Goal: Information Seeking & Learning: Check status

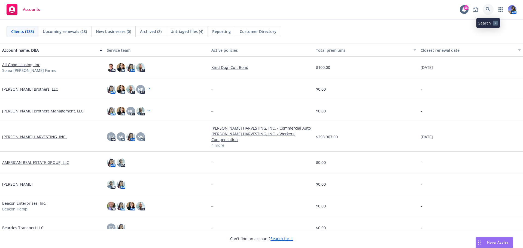
click at [485, 10] on link at bounding box center [488, 9] width 11 height 11
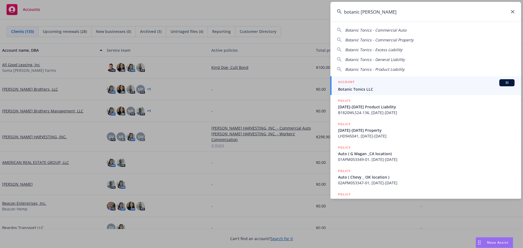
type input "botanic [PERSON_NAME]"
click at [382, 82] on div "ACCOUNT BI" at bounding box center [426, 82] width 176 height 7
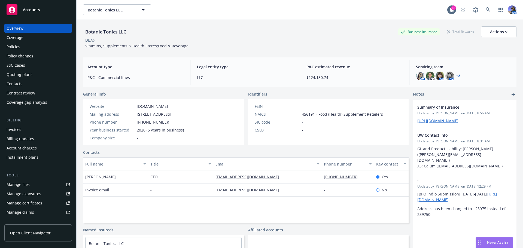
click at [22, 45] on div "Policies" at bounding box center [38, 46] width 63 height 9
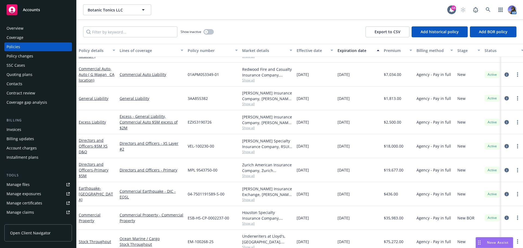
scroll to position [92, 0]
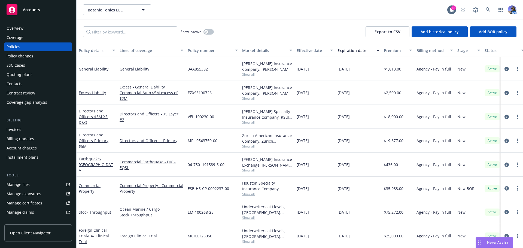
click at [90, 191] on div "Commercial Property" at bounding box center [97, 188] width 36 height 11
click at [90, 189] on link "Commercial Property" at bounding box center [90, 188] width 22 height 11
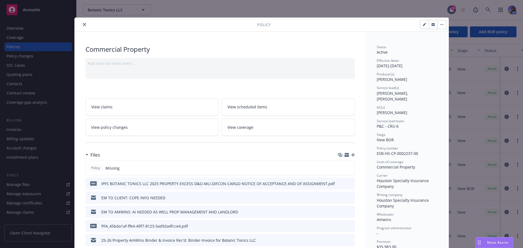
click at [146, 129] on link "View policy changes" at bounding box center [152, 127] width 133 height 17
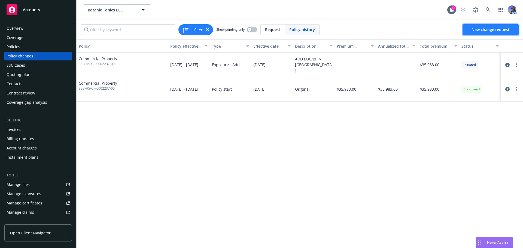
click at [484, 32] on span "New change request" at bounding box center [490, 29] width 38 height 5
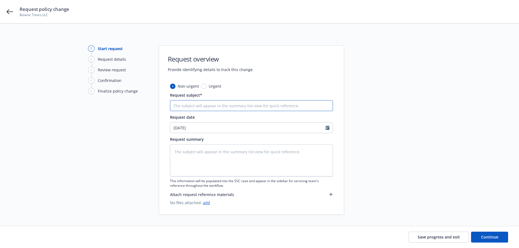
click at [193, 109] on input "Request subject*" at bounding box center [251, 105] width 163 height 11
type textarea "x"
type input "A"
type textarea "x"
type input "AD"
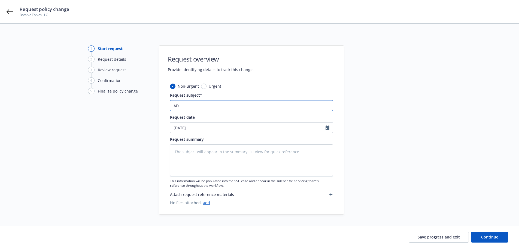
type textarea "x"
type input "ADD"
type textarea "x"
type input "ADD-"
type textarea "x"
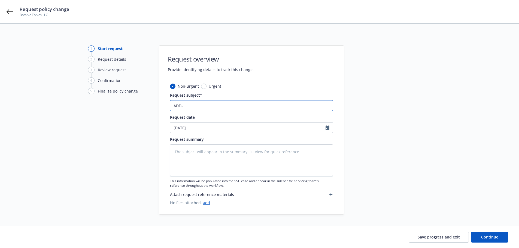
type input "ADD-"
type textarea "x"
type input "ADD- E"
type textarea "x"
type input "ADD- EQ"
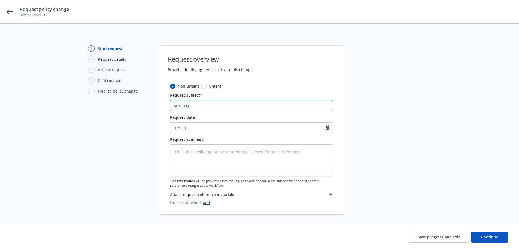
type textarea "x"
type input "ADD- EQU"
type textarea "x"
type input "ADD- EQUI"
type textarea "x"
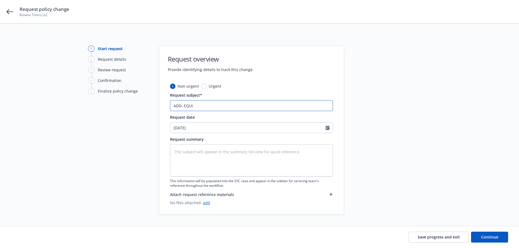
type input "ADD- EQUIP"
type textarea "x"
type input "ADD- EQUIPM"
type textarea "x"
type input "ADD- EQUIPME"
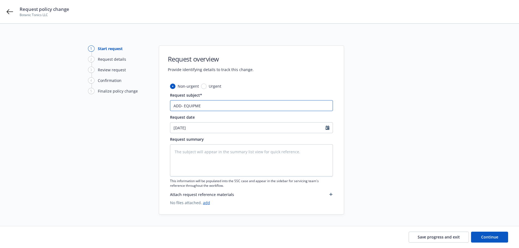
type textarea "x"
type input "ADD- EQUIPMEN"
type textarea "x"
type input "ADD- EQUIPMENT"
type textarea "x"
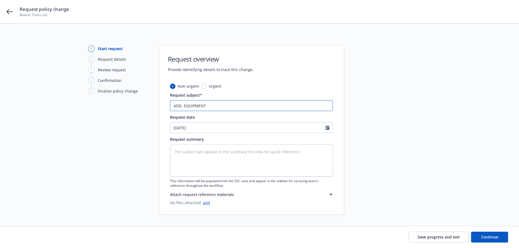
type input "ADD- EQUIPMENT"
type textarea "x"
type input "ADD- EQUIPMENT /"
type textarea "x"
type input "ADD- EQUIPMENT /"
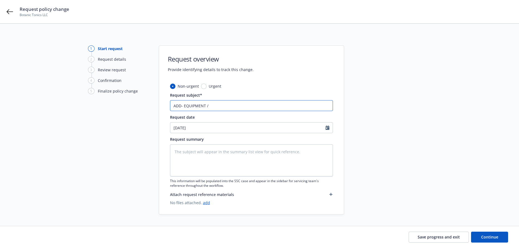
type textarea "x"
type input "ADD- EQUIPMENT / L"
type textarea "x"
type input "ADD- EQUIPMENT / LP"
click at [330, 126] on div at bounding box center [328, 128] width 7 height 10
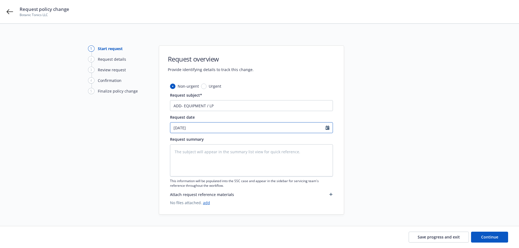
click at [326, 129] on icon "Calendar" at bounding box center [327, 128] width 4 height 4
select select "8"
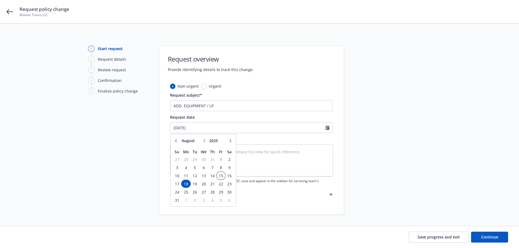
click at [220, 174] on span "15" at bounding box center [220, 175] width 7 height 7
type textarea "x"
type input "08/15/2025"
click at [264, 160] on textarea at bounding box center [251, 160] width 163 height 32
click at [204, 202] on link "add" at bounding box center [206, 202] width 7 height 5
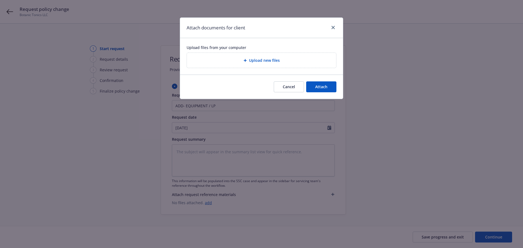
type textarea "x"
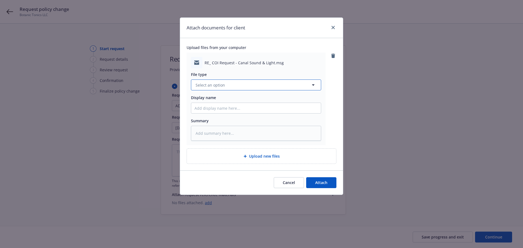
click at [211, 82] on span "Select an option" at bounding box center [210, 85] width 29 height 6
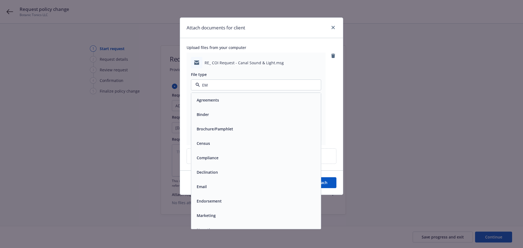
type input "EMA"
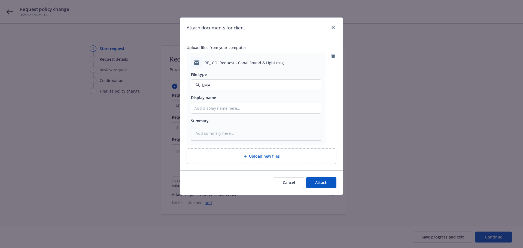
type textarea "x"
type input "E"
type textarea "x"
type input "EM"
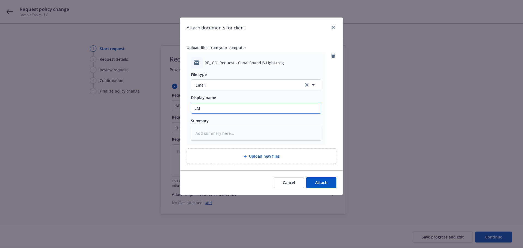
type textarea "x"
type input "EM"
type textarea "x"
type input "EM CI"
type textarea "x"
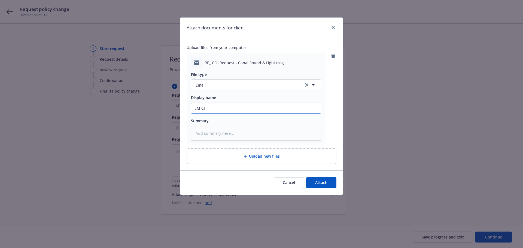
type input "EM CIL"
type textarea "x"
type input "EM CILE"
type textarea "x"
type input "EM CILEN"
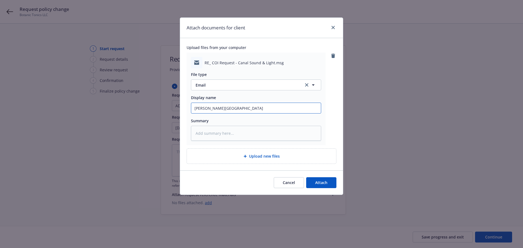
type textarea "x"
type input "EM CILENT"
type textarea "x"
type input "EM CILEN"
type textarea "x"
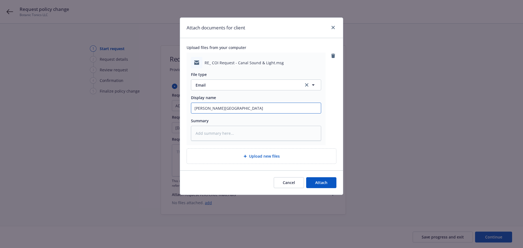
type input "EM CILE"
type textarea "x"
type input "EM CIL"
type textarea "x"
type input "EM CI"
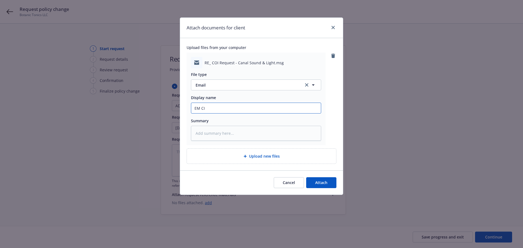
type textarea "x"
type input "EM C"
type textarea "x"
type input "EM Cl"
type textarea "x"
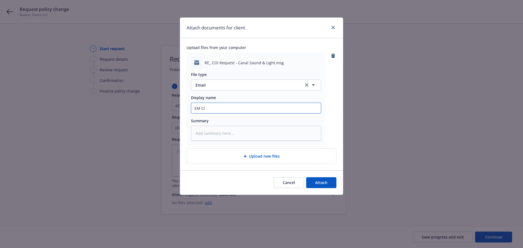
type input "EM Cli"
type textarea "x"
type input "EM Clie"
type textarea "x"
type input "EM Clien"
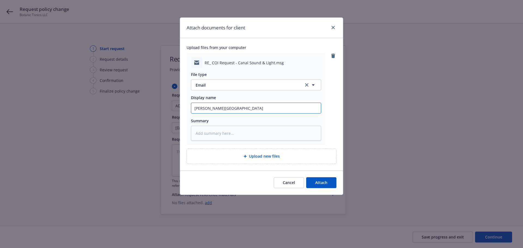
type textarea "x"
type input "EM Client"
type textarea "x"
type input "EM Client:"
type textarea "x"
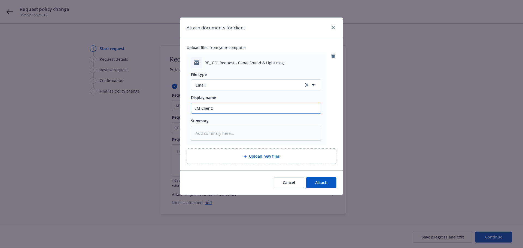
type input "EM Client:"
type textarea "x"
type input "EM Client: r"
type textarea "x"
type input "EM Client: re"
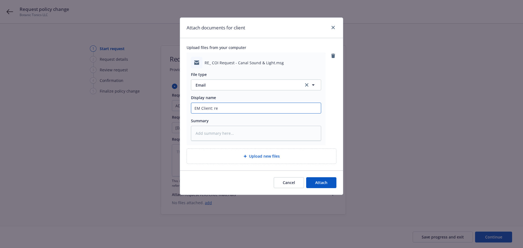
type textarea "x"
type input "EM Client: req"
type textarea "x"
type input "EM Client: req"
type textarea "x"
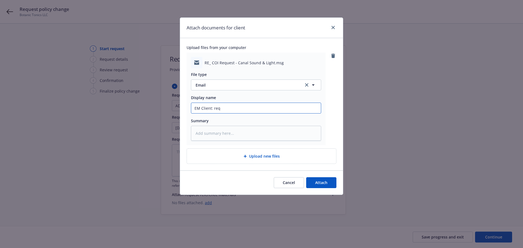
type input "EM Client: req f"
type textarea "x"
type input "EM Client: req fo"
type textarea "x"
type input "EM Client: req for"
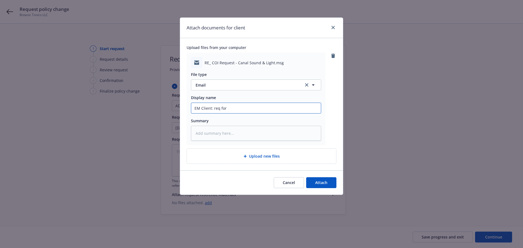
type textarea "x"
type input "EM Client: req for"
type textarea "x"
type input "EM Client: req for e"
type textarea "x"
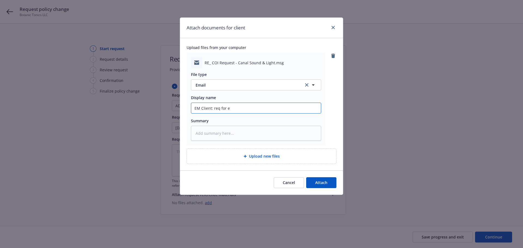
type input "EM Client: req for eq"
type textarea "x"
type input "EM Client: req for equ"
type textarea "x"
type input "EM Client: req for equp"
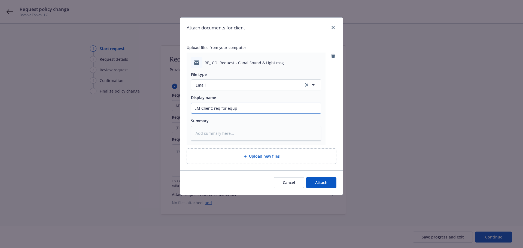
type textarea "x"
type input "EM Client: req for equp"
type textarea "x"
type input "EM Client: req for equp d"
type textarea "x"
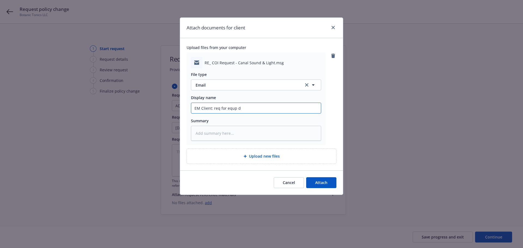
type input "EM Client: req for equp de"
type textarea "x"
type input "EM Client: req for equp det"
type textarea "x"
type input "EM Client: req for equp deta"
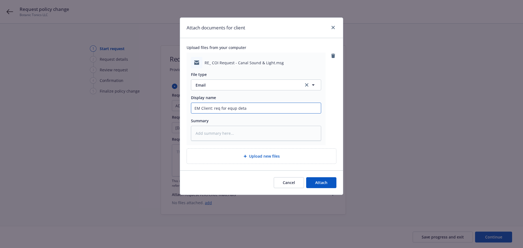
type textarea "x"
type input "EM Client: req for equp detai"
type textarea "x"
type input "EM Client: req for equp detail"
type textarea "x"
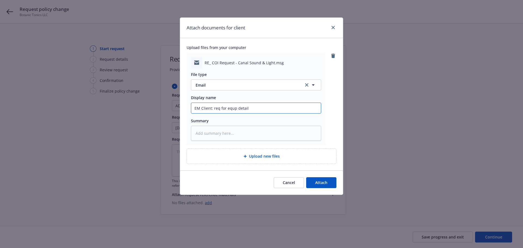
type input "EM Client: req for equp details"
type textarea "x"
type input "EM Client: req for equp details,"
type textarea "x"
type input "EM Client: req for equp details,"
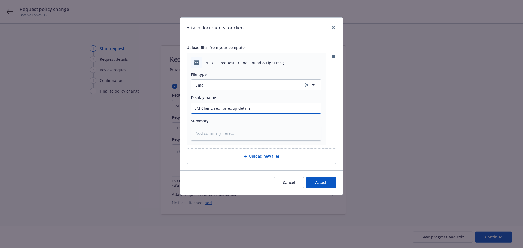
type textarea "x"
type input "EM Client: req for equp details, L"
type textarea "x"
type input "EM Client: req for equp details, LP"
type textarea "x"
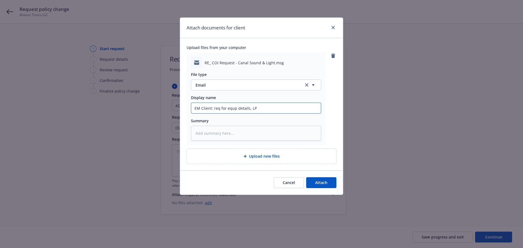
type input "EM Client: req for equp details, LP"
type textarea "x"
type input "EM Client: req for equp details, LP /"
type textarea "x"
type input "EM Client: req for equp details, LP /"
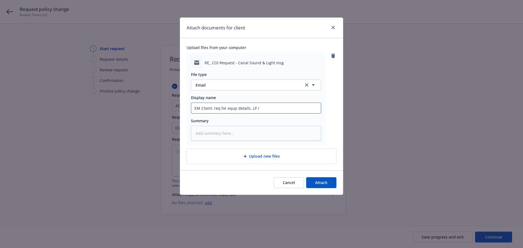
type textarea "x"
type input "EM Client: req for equp details, LP / A"
type textarea "x"
type input "EM Client: req for equp details, LP / AI"
click at [245, 137] on textarea at bounding box center [256, 133] width 130 height 15
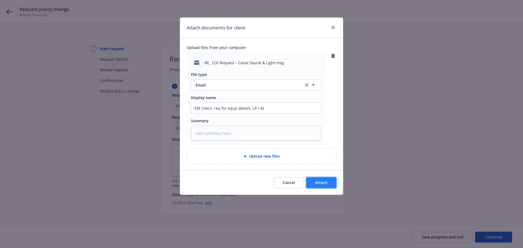
click at [316, 182] on span "Attach" at bounding box center [321, 182] width 12 height 5
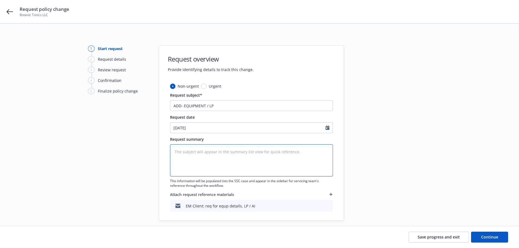
click at [196, 155] on textarea at bounding box center [251, 160] width 163 height 32
type textarea "x"
type textarea "a"
type textarea "x"
type textarea "ad"
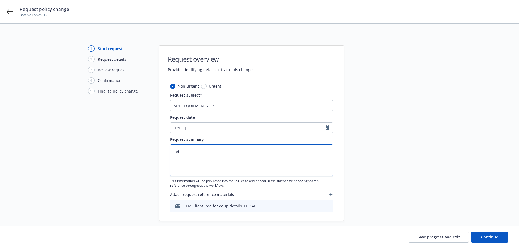
type textarea "x"
type textarea "add"
type textarea "x"
type textarea "addi"
type textarea "x"
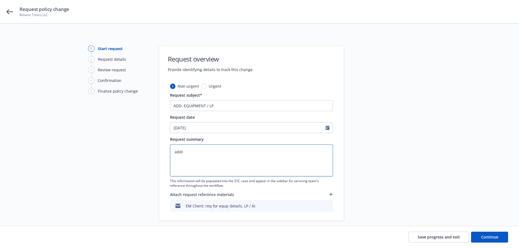
type textarea "addin"
type textarea "x"
type textarea "adding"
type textarea "x"
type textarea "adding"
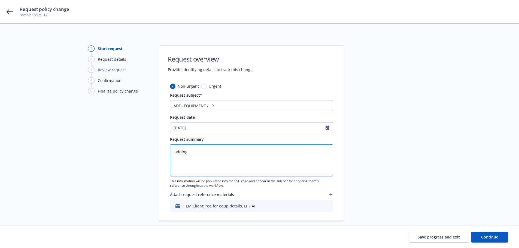
type textarea "x"
type textarea "adding eu"
type textarea "x"
type textarea "adding euq"
type textarea "x"
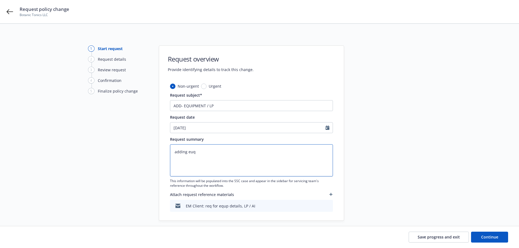
type textarea "adding euqi"
type textarea "x"
type textarea "adding euqip"
type textarea "x"
type textarea "adding euqi"
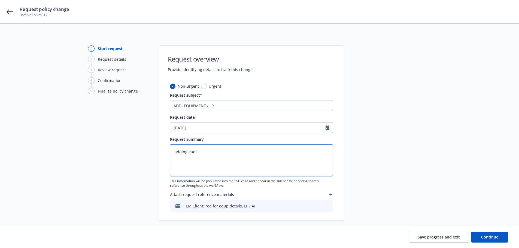
type textarea "x"
type textarea "adding euq"
type textarea "x"
type textarea "adding eu"
type textarea "x"
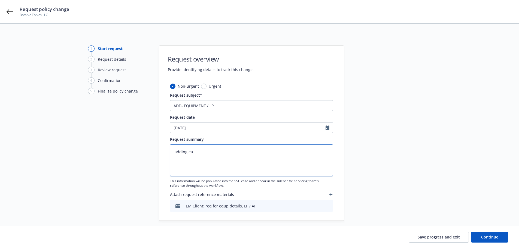
type textarea "adding e"
type textarea "x"
type textarea "adding eq"
type textarea "x"
type textarea "adding equ"
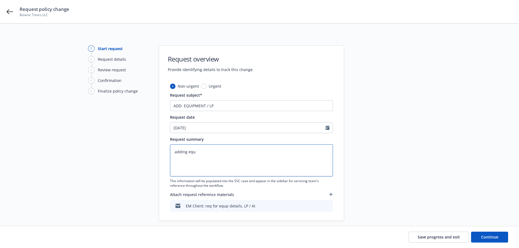
type textarea "x"
type textarea "adding eq"
type textarea "x"
type textarea "adding e"
type textarea "x"
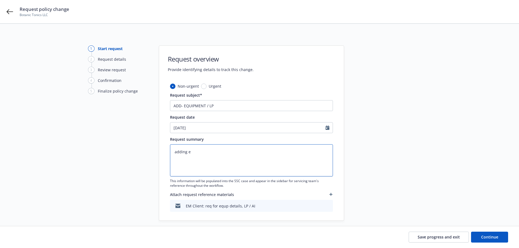
type textarea "adding"
type textarea "x"
type textarea "adding D"
type textarea "x"
type textarea "adding DK"
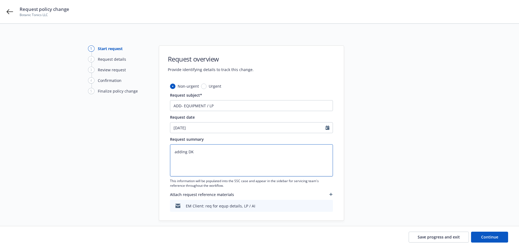
type textarea "x"
type textarea "adding D"
type textarea "x"
type textarea "adding DJ"
type textarea "x"
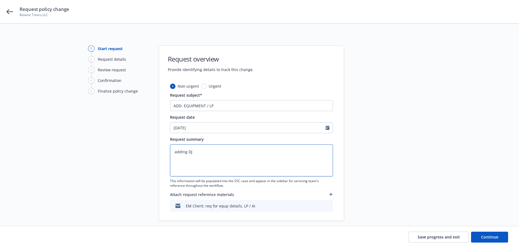
type textarea "adding DJ"
type textarea "x"
type textarea "adding DJ e"
type textarea "x"
type textarea "adding DJ eq"
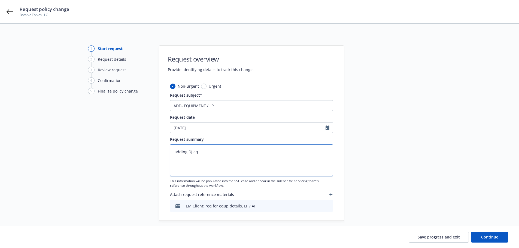
type textarea "x"
type textarea "adding DJ equ"
click at [483, 231] on div "Save progress and exit Continue" at bounding box center [259, 237] width 519 height 22
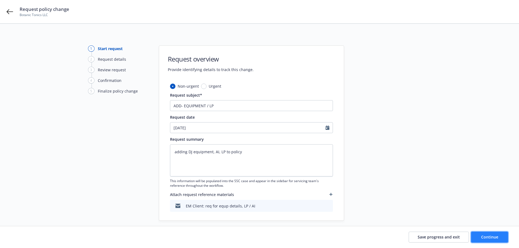
click at [478, 242] on button "Continue" at bounding box center [489, 237] width 37 height 11
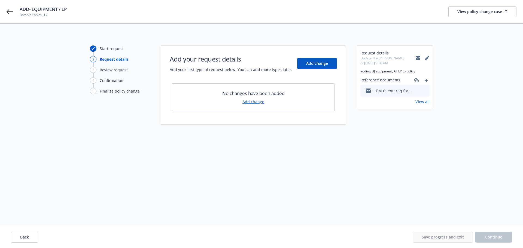
click at [247, 102] on link "Add change" at bounding box center [253, 102] width 22 height 6
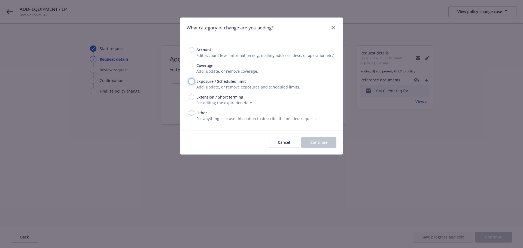
click at [193, 81] on input "Exposure / Scheduled limit" at bounding box center [191, 81] width 5 height 5
click at [313, 144] on span "Continue" at bounding box center [318, 142] width 17 height 5
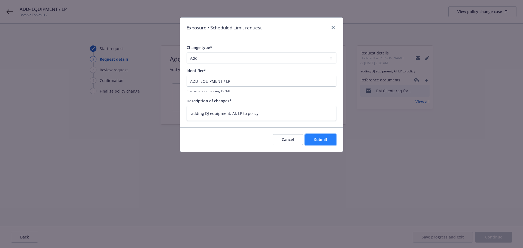
click at [321, 141] on span "Submit" at bounding box center [320, 139] width 13 height 5
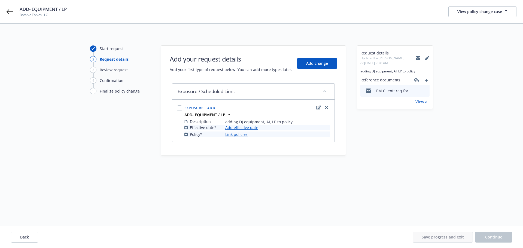
click at [232, 124] on span "adding DJ equipment, AI, LP to policy" at bounding box center [258, 122] width 67 height 6
click at [231, 126] on link "Add effective date" at bounding box center [241, 128] width 33 height 6
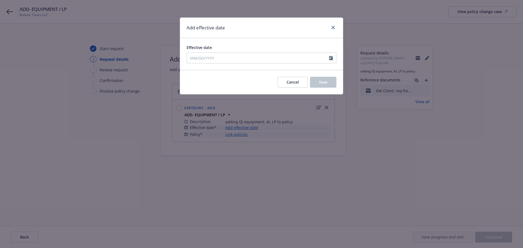
click at [201, 65] on div "Effective date" at bounding box center [261, 54] width 163 height 32
click at [199, 60] on input "Effective date" at bounding box center [258, 58] width 142 height 10
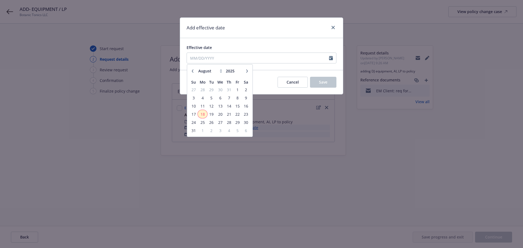
click at [203, 115] on span "18" at bounding box center [202, 114] width 8 height 7
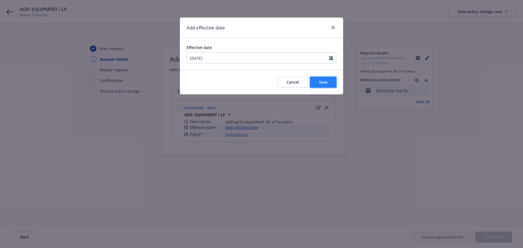
click at [327, 80] on span "Save" at bounding box center [323, 82] width 8 height 5
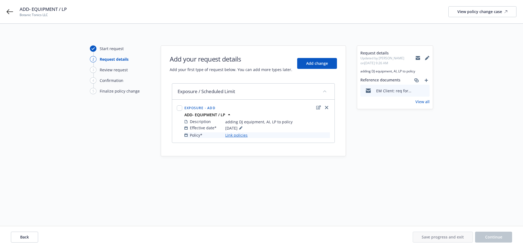
click at [230, 134] on link "Link policies" at bounding box center [236, 135] width 22 height 6
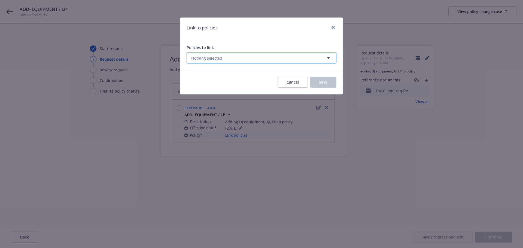
click at [210, 60] on span "Nothing selected" at bounding box center [206, 58] width 31 height 6
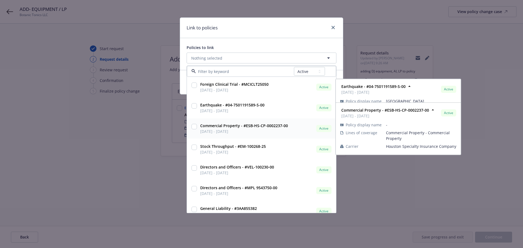
click at [194, 127] on input "checkbox" at bounding box center [193, 126] width 5 height 5
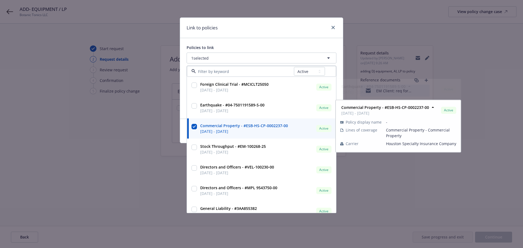
click at [227, 50] on div "Policies to link" at bounding box center [262, 48] width 150 height 6
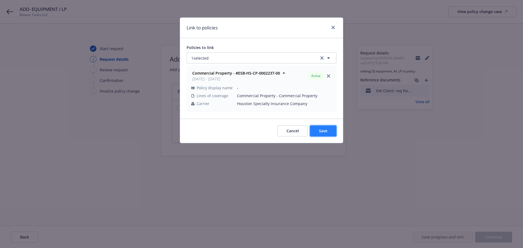
click at [330, 133] on button "Save" at bounding box center [323, 131] width 26 height 11
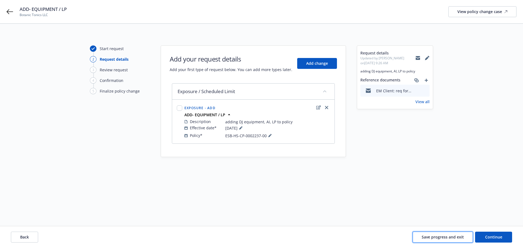
click at [458, 236] on span "Save progress and exit" at bounding box center [443, 236] width 42 height 5
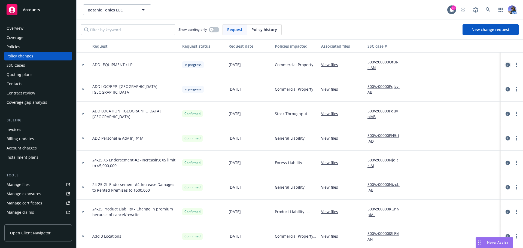
click at [505, 66] on icon "circleInformation" at bounding box center [507, 65] width 4 height 4
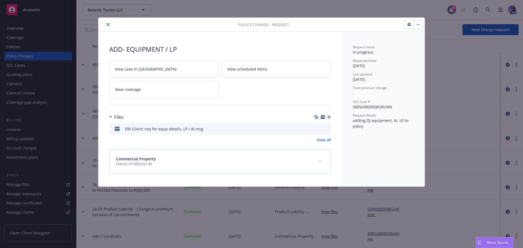
click at [159, 72] on link "View case in [GEOGRAPHIC_DATA]" at bounding box center [163, 68] width 109 height 17
click at [108, 23] on icon "close" at bounding box center [107, 24] width 3 height 3
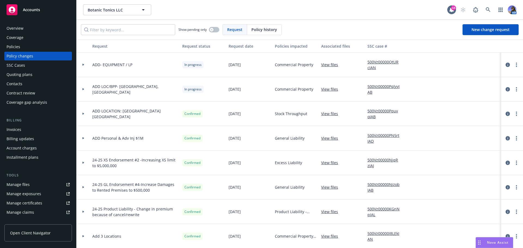
click at [39, 47] on div "Policies" at bounding box center [38, 46] width 63 height 9
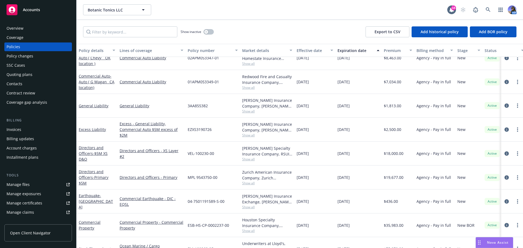
scroll to position [76, 0]
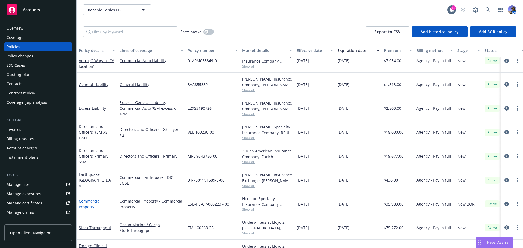
click at [87, 206] on link "Commercial Property" at bounding box center [90, 204] width 22 height 11
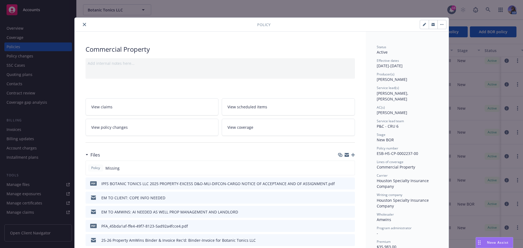
scroll to position [16, 0]
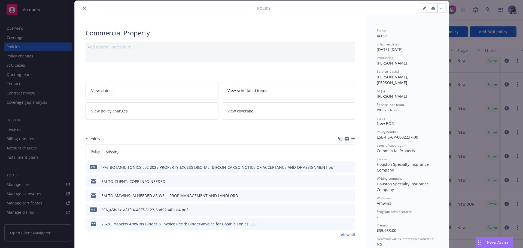
click at [82, 10] on button "close" at bounding box center [84, 8] width 7 height 7
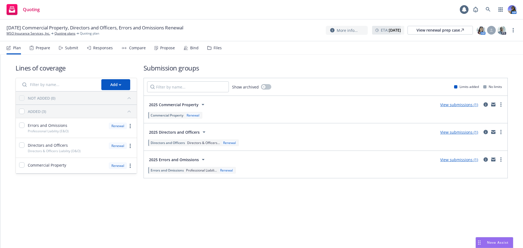
click at [215, 49] on div "Files" at bounding box center [218, 48] width 8 height 4
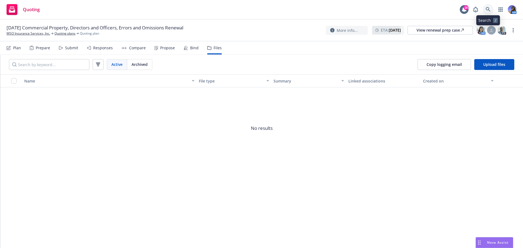
click at [487, 11] on icon at bounding box center [488, 9] width 5 height 5
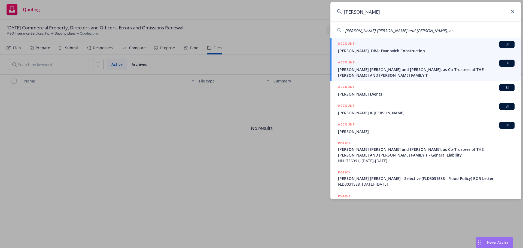
type input "david eva"
click at [379, 72] on span "[PERSON_NAME] [PERSON_NAME] and [PERSON_NAME], as Co-Trustees of THE [PERSON_NA…" at bounding box center [426, 72] width 176 height 11
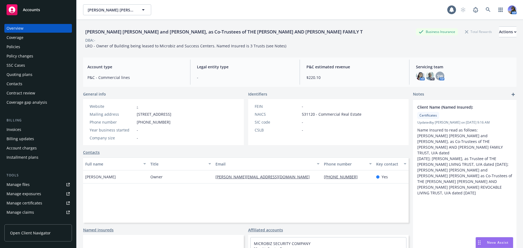
click at [17, 76] on div "Quoting plans" at bounding box center [20, 74] width 26 height 9
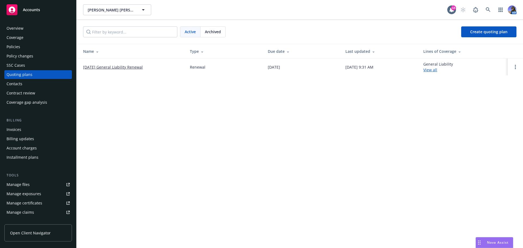
click at [134, 65] on link "10/15/25 General Liability Renewal" at bounding box center [113, 67] width 60 height 6
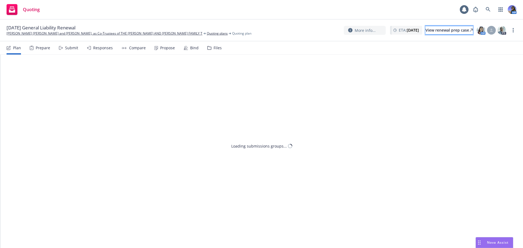
click at [429, 33] on div "View renewal prep case" at bounding box center [448, 30] width 47 height 8
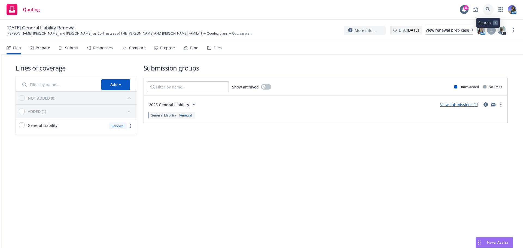
click at [486, 5] on link at bounding box center [488, 9] width 11 height 11
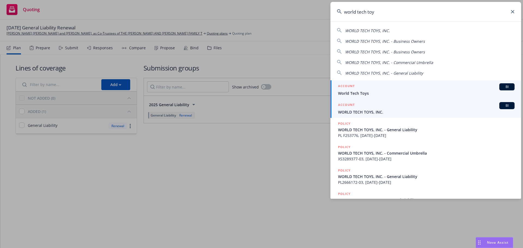
type input "world tech toy"
click at [349, 110] on span "WORLD TECH TOYS, INC." at bounding box center [426, 112] width 176 height 6
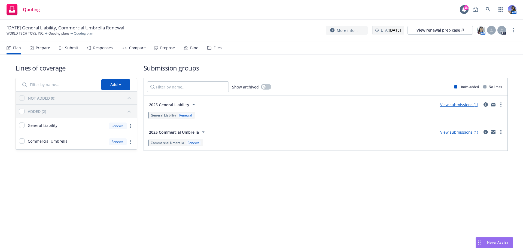
click at [212, 51] on div "Files" at bounding box center [214, 47] width 14 height 13
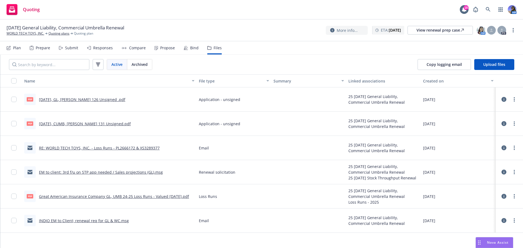
click at [55, 100] on link "10.17.2025, GL, Acord 126 Unsigned .pdf" at bounding box center [82, 99] width 86 height 5
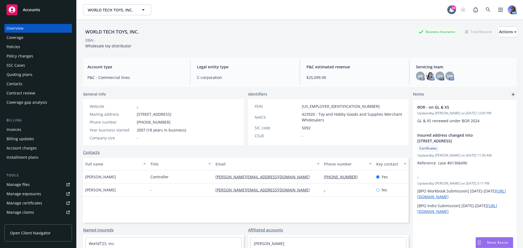
click at [18, 44] on div "Policies" at bounding box center [14, 46] width 14 height 9
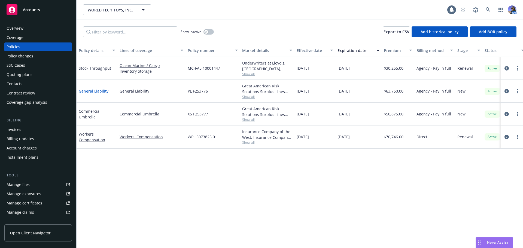
click at [88, 93] on link "General Liability" at bounding box center [94, 91] width 30 height 5
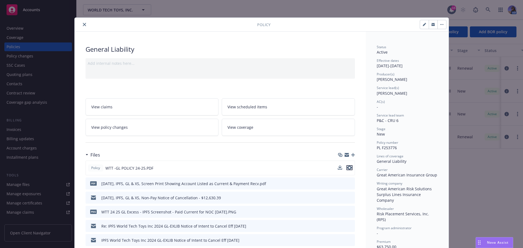
click at [349, 167] on icon "preview file" at bounding box center [349, 168] width 5 height 4
click at [83, 23] on icon "close" at bounding box center [84, 24] width 3 height 3
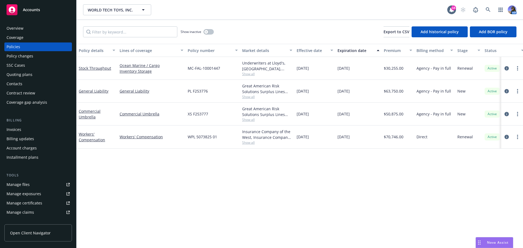
click at [22, 91] on div "Contract review" at bounding box center [21, 93] width 29 height 9
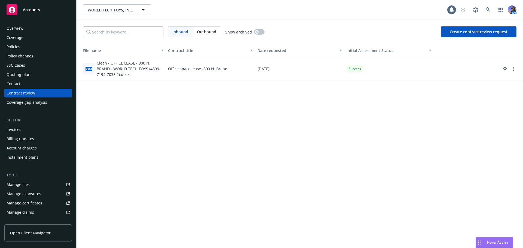
click at [16, 84] on div "Contacts" at bounding box center [15, 84] width 16 height 9
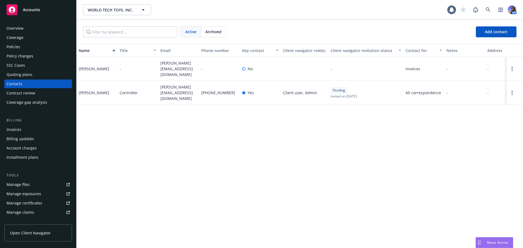
click at [22, 74] on div "Quoting plans" at bounding box center [20, 74] width 26 height 9
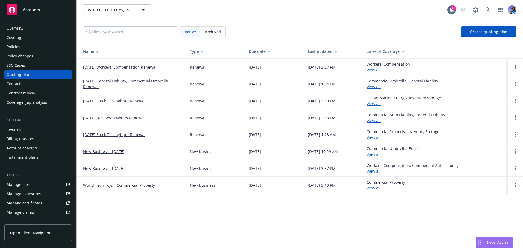
click at [109, 81] on link "10/17/25 General Liability, Commercial Umbrella Renewal" at bounding box center [132, 83] width 98 height 11
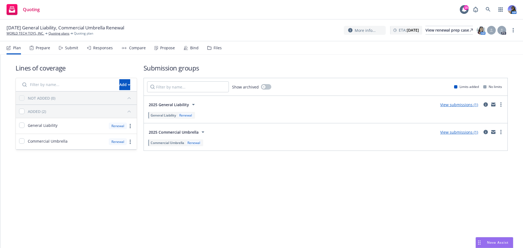
click at [211, 50] on div "Files" at bounding box center [214, 47] width 14 height 13
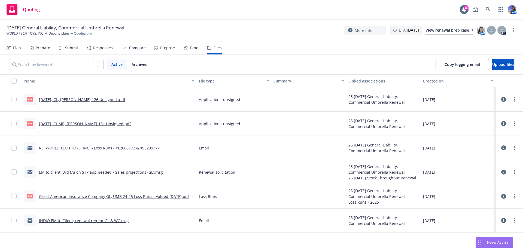
click at [136, 198] on link "Great American Insurance Company GL, UMB 24-25 Loss Runs - Valued [DATE].pdf" at bounding box center [114, 196] width 150 height 5
click at [427, 31] on div "View renewal prep case" at bounding box center [448, 30] width 47 height 8
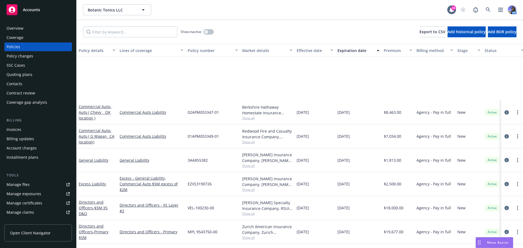
scroll to position [76, 0]
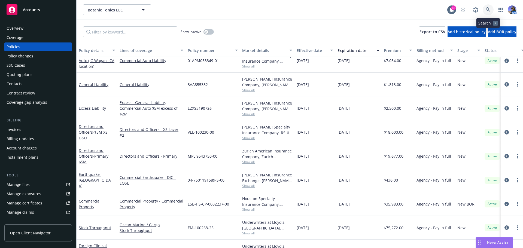
click at [486, 11] on icon at bounding box center [488, 9] width 5 height 5
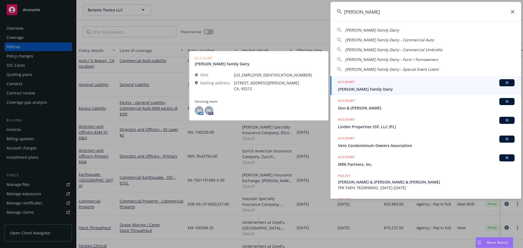
type input "[PERSON_NAME]"
click at [369, 84] on div "ACCOUNT BI" at bounding box center [426, 82] width 176 height 7
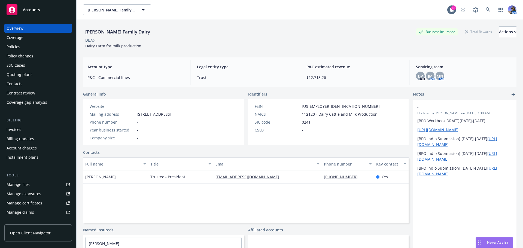
click at [484, 16] on div "Search /" at bounding box center [484, 21] width 24 height 10
click at [483, 13] on link at bounding box center [488, 9] width 11 height 11
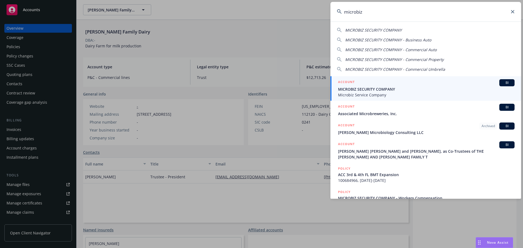
type input "microbiz"
click at [382, 86] on span "MICROBIZ SECURITY COMPANY" at bounding box center [426, 89] width 176 height 6
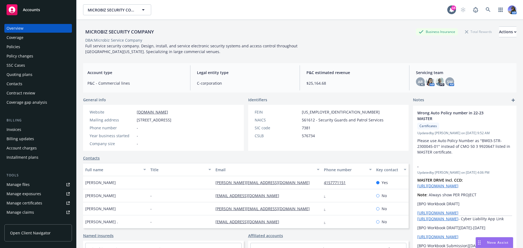
click at [20, 49] on div "Policies" at bounding box center [38, 46] width 63 height 9
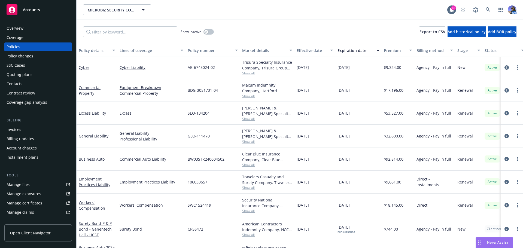
scroll to position [74, 0]
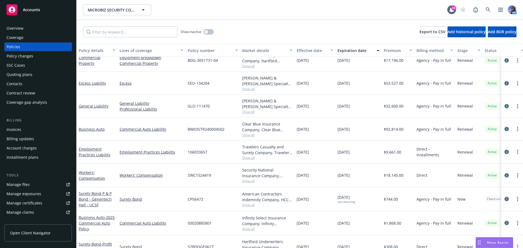
click at [349, 8] on div "MICROBIZ SECURITY COMPANY MICROBIZ SECURITY COMPANY" at bounding box center [265, 9] width 364 height 11
click at [484, 10] on link at bounding box center [488, 9] width 11 height 11
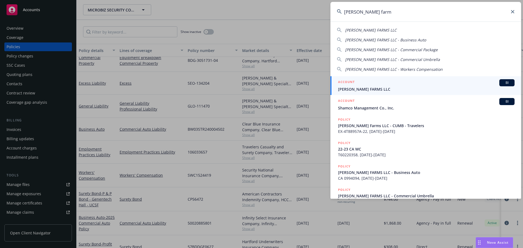
type input "[PERSON_NAME] farm"
click at [346, 92] on span "[PERSON_NAME] FARMS LLC" at bounding box center [426, 89] width 176 height 6
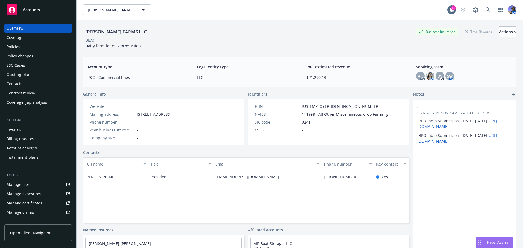
click at [13, 47] on div "Policies" at bounding box center [14, 46] width 14 height 9
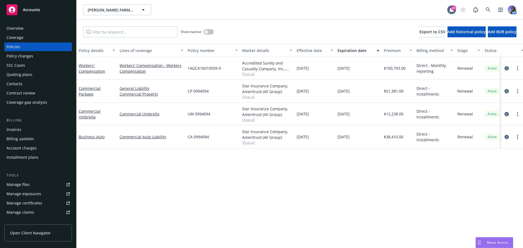
click at [87, 140] on div "Business Auto" at bounding box center [97, 137] width 41 height 23
click at [86, 137] on link "Business Auto" at bounding box center [92, 136] width 26 height 5
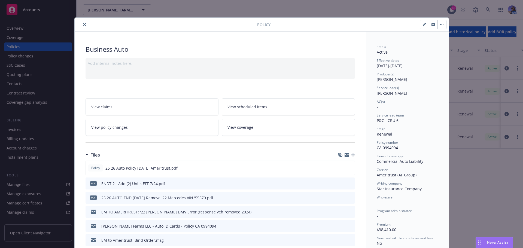
click at [128, 127] on link "View policy changes" at bounding box center [152, 127] width 133 height 17
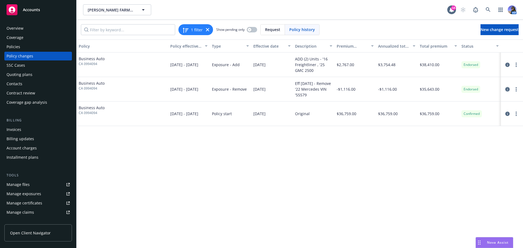
click at [505, 90] on link "circleInformation" at bounding box center [507, 89] width 7 height 7
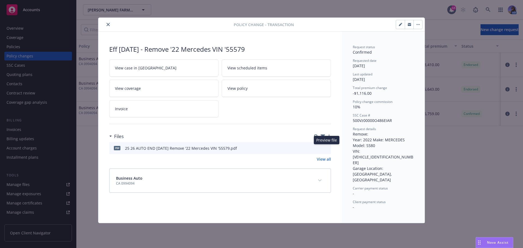
click at [325, 148] on icon "preview file" at bounding box center [325, 148] width 5 height 4
click at [111, 26] on button "close" at bounding box center [108, 24] width 7 height 7
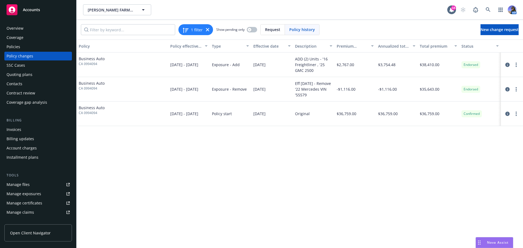
click at [17, 44] on div "Policies" at bounding box center [14, 46] width 14 height 9
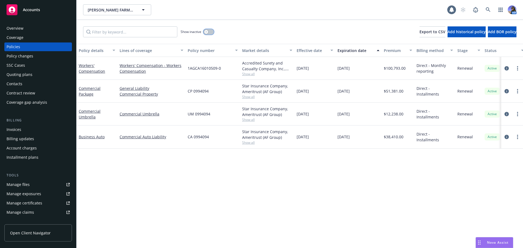
click at [211, 34] on button "button" at bounding box center [208, 31] width 10 height 5
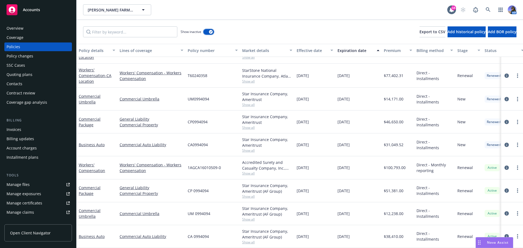
scroll to position [261, 0]
click at [97, 143] on link "Business Auto" at bounding box center [92, 144] width 26 height 5
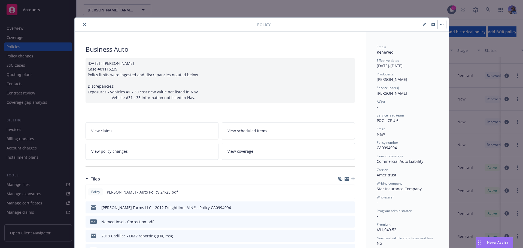
click at [83, 25] on icon "close" at bounding box center [84, 24] width 3 height 3
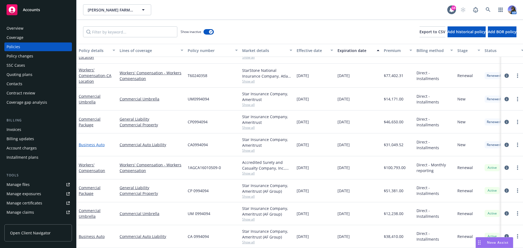
click at [89, 145] on link "Business Auto" at bounding box center [92, 144] width 26 height 5
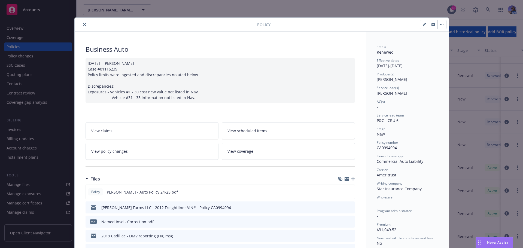
scroll to position [16, 0]
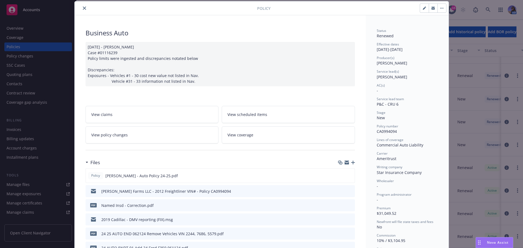
click at [143, 134] on link "View policy changes" at bounding box center [152, 134] width 133 height 17
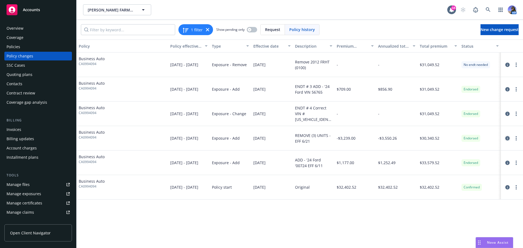
click at [506, 139] on icon "circleInformation" at bounding box center [507, 138] width 4 height 4
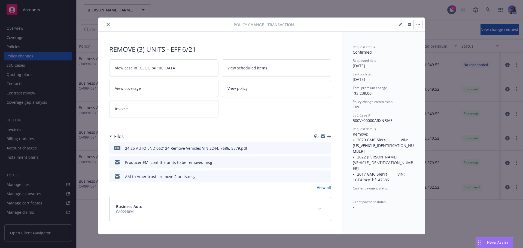
click at [325, 161] on icon "preview file" at bounding box center [325, 162] width 5 height 4
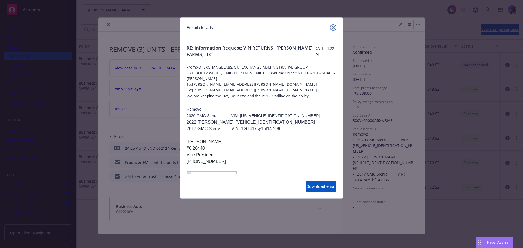
click at [331, 28] on link "close" at bounding box center [333, 27] width 7 height 7
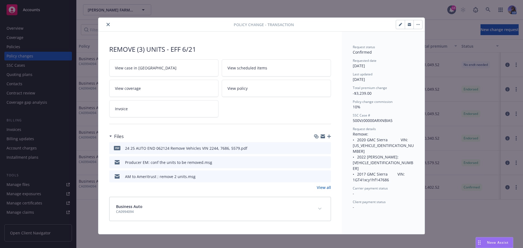
click at [108, 25] on icon "close" at bounding box center [107, 24] width 3 height 3
